Goal: Task Accomplishment & Management: Manage account settings

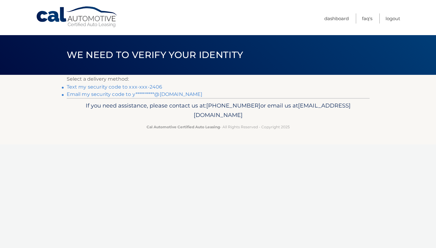
click at [125, 86] on link "Text my security code to xxx-xxx-2406" at bounding box center [115, 87] width 96 height 6
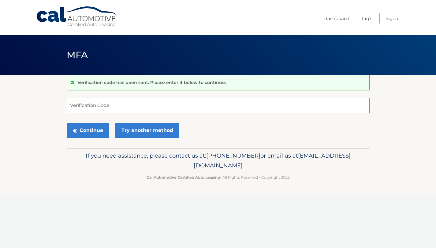
click at [107, 104] on input "Verification Code" at bounding box center [218, 105] width 303 height 15
type input "503539"
click at [80, 128] on button "Continue" at bounding box center [88, 130] width 43 height 15
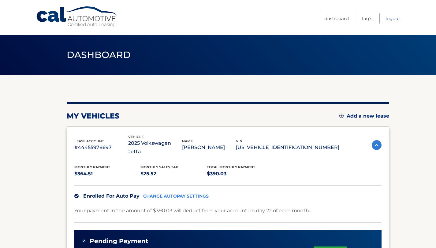
click at [394, 20] on link "Logout" at bounding box center [392, 18] width 15 height 10
